Goal: Task Accomplishment & Management: Use online tool/utility

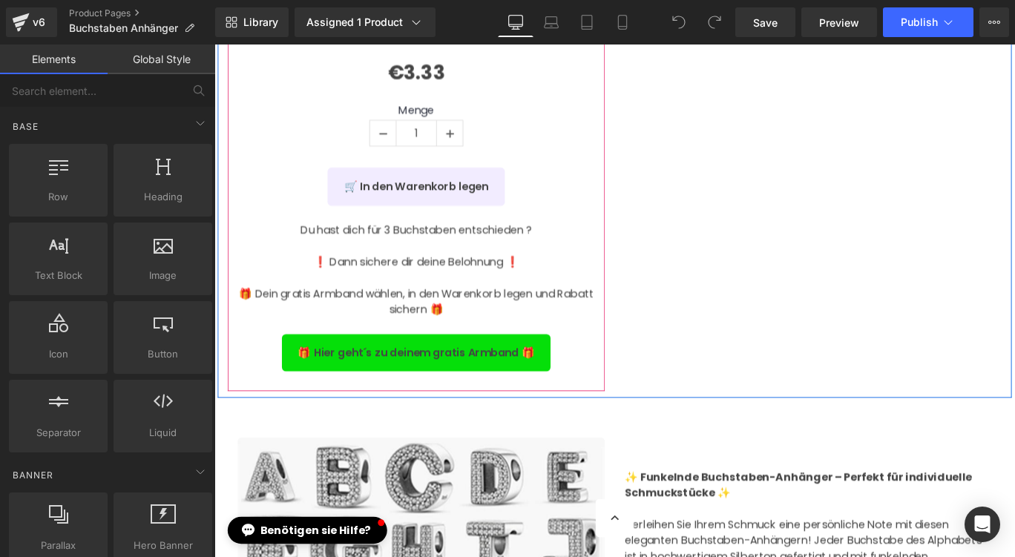
scroll to position [890, 0]
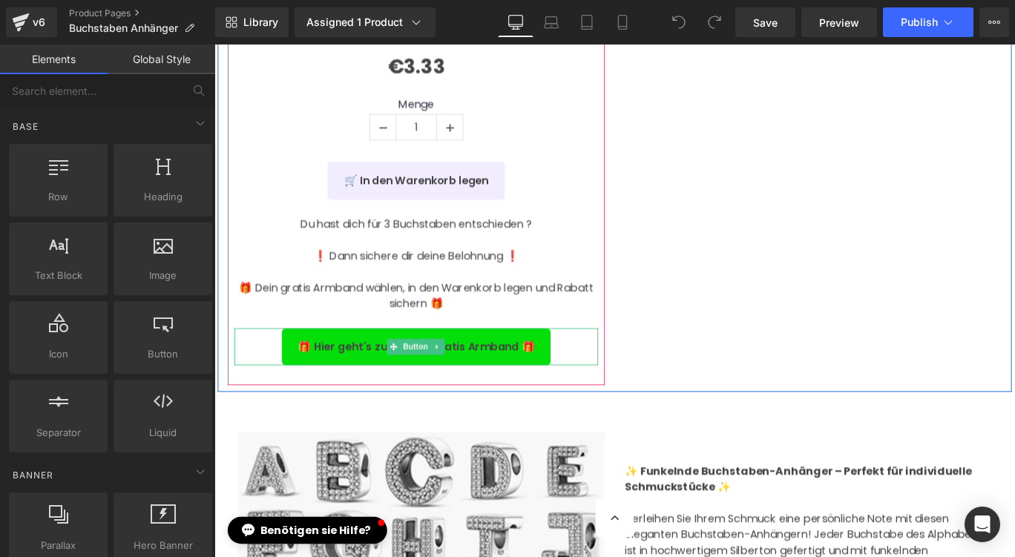
click at [498, 381] on span "🎁 Hier geht´s zu deinem gratis Armband 🎁" at bounding box center [441, 384] width 266 height 18
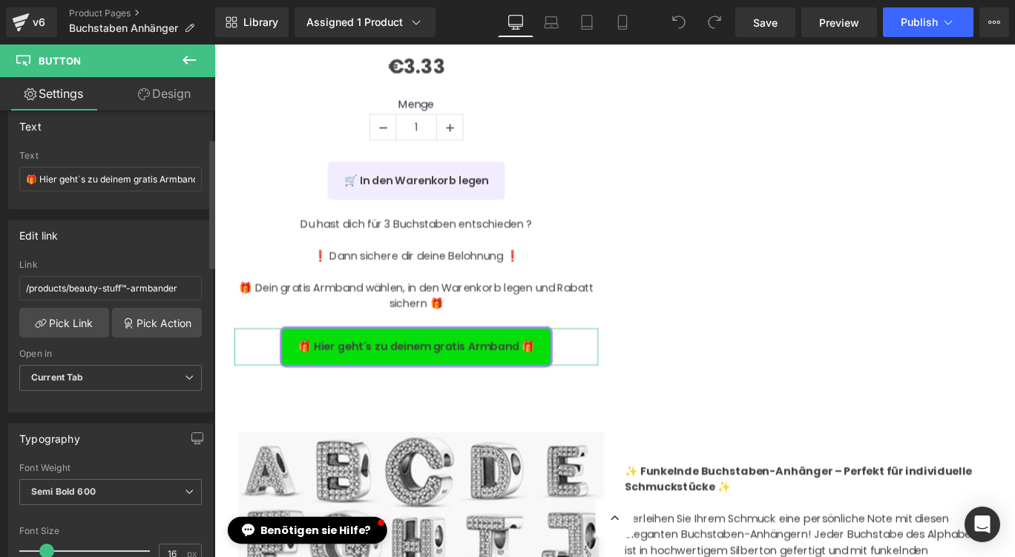
scroll to position [148, 0]
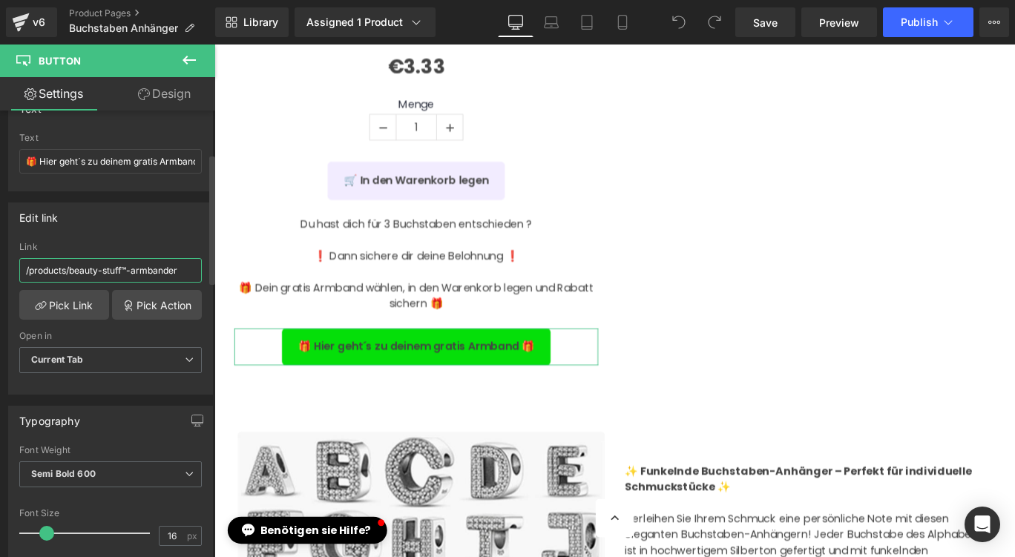
click at [112, 273] on input "/products/beauty-stuff™-armbander" at bounding box center [110, 270] width 183 height 24
click at [82, 306] on link "Pick Link" at bounding box center [64, 305] width 90 height 30
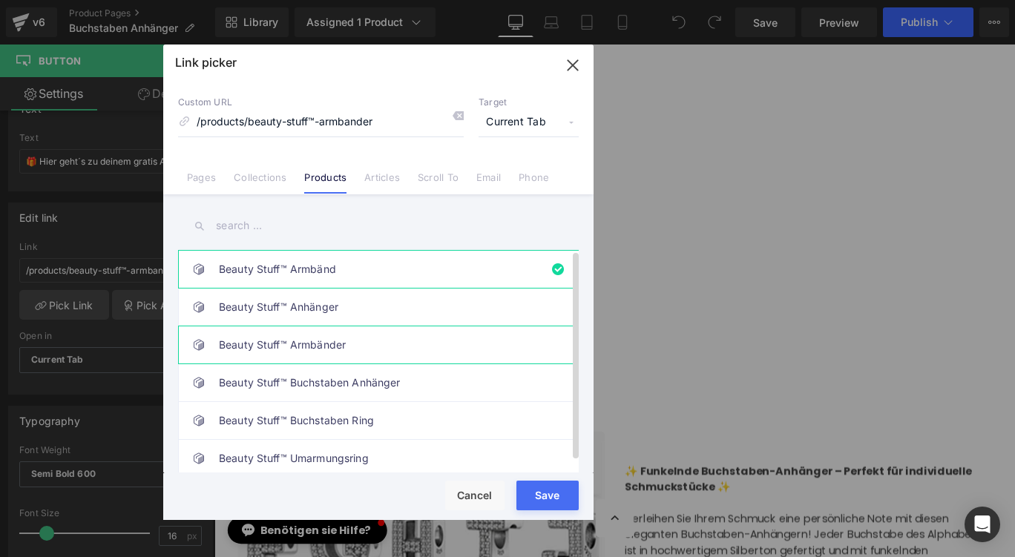
click at [347, 338] on link "Beauty Stuff™ Armbänder" at bounding box center [382, 345] width 327 height 37
type input "/products/beauty-stuff™-armbaender"
click at [536, 490] on button "Save" at bounding box center [547, 496] width 62 height 30
type input "/products/beauty-stuff™-armbaender"
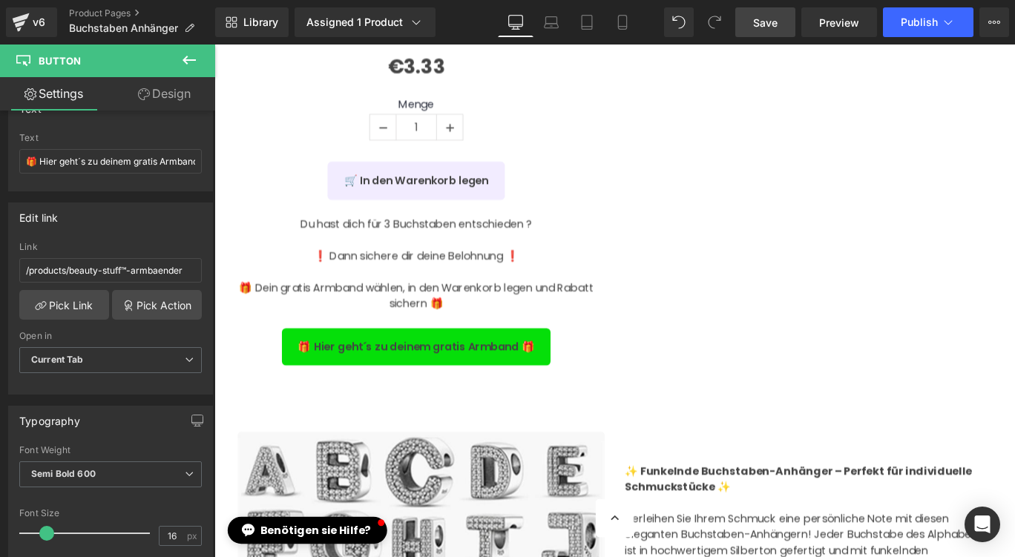
click at [770, 20] on span "Save" at bounding box center [765, 23] width 24 height 16
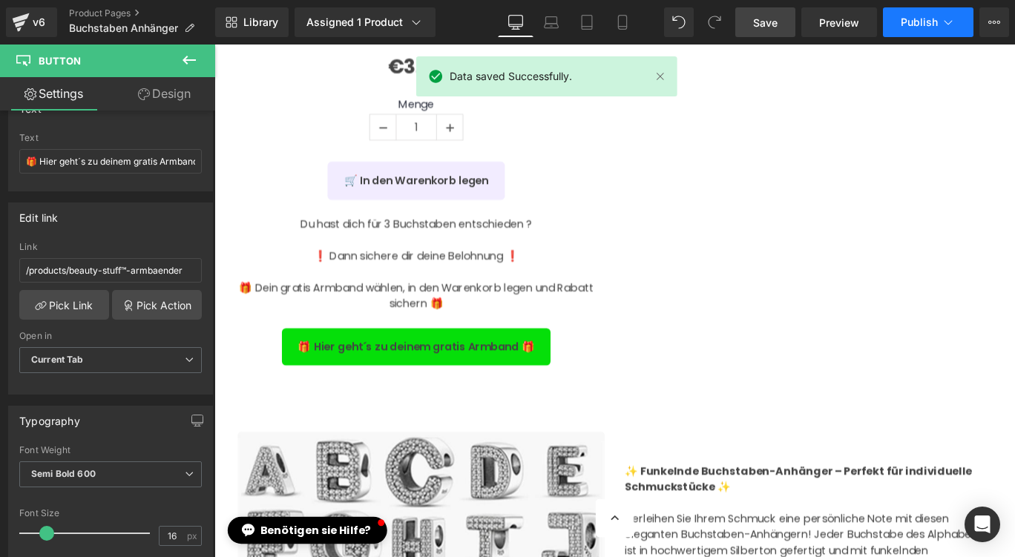
click at [930, 22] on span "Publish" at bounding box center [919, 22] width 37 height 12
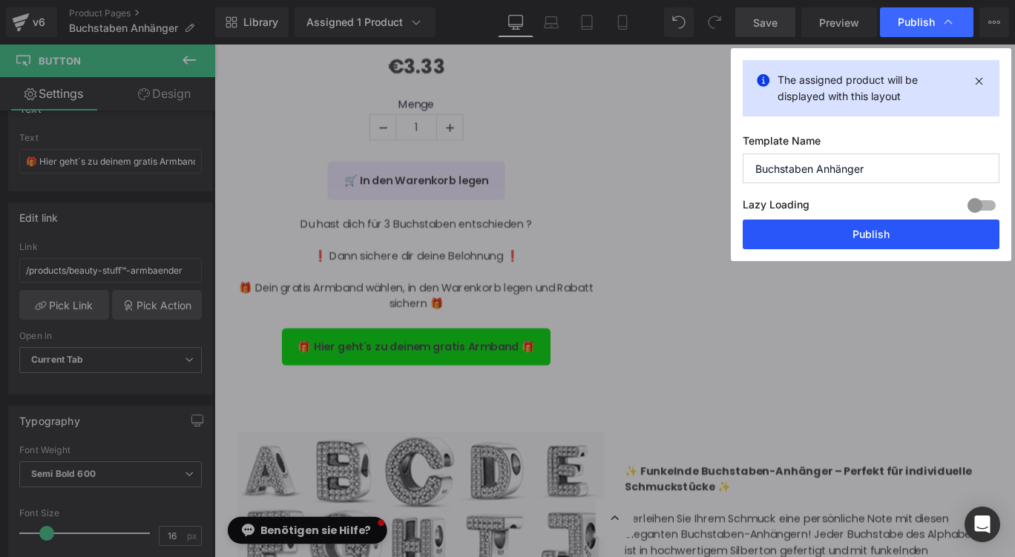
click at [870, 229] on button "Publish" at bounding box center [871, 235] width 257 height 30
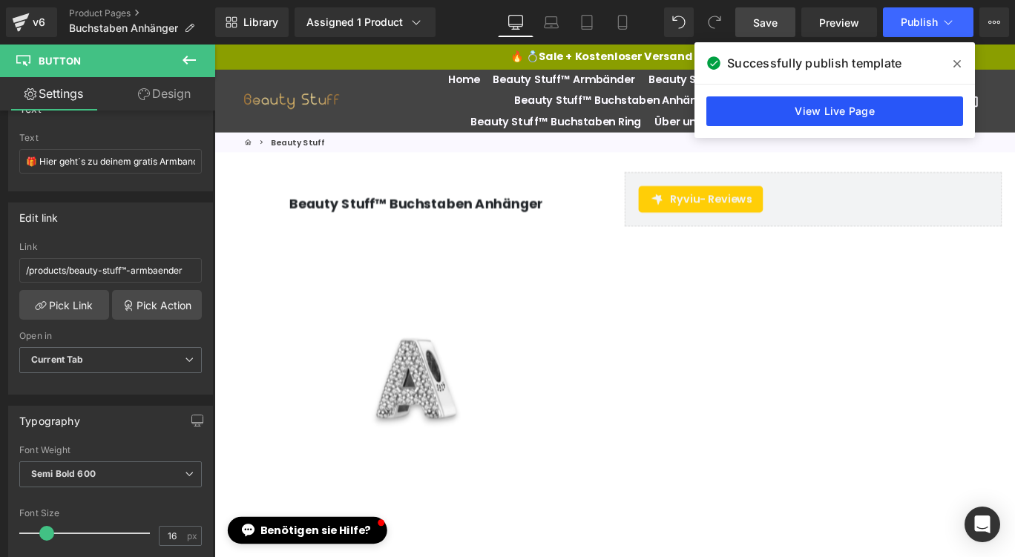
click at [817, 111] on link "View Live Page" at bounding box center [834, 111] width 257 height 30
